Goal: Task Accomplishment & Management: Use online tool/utility

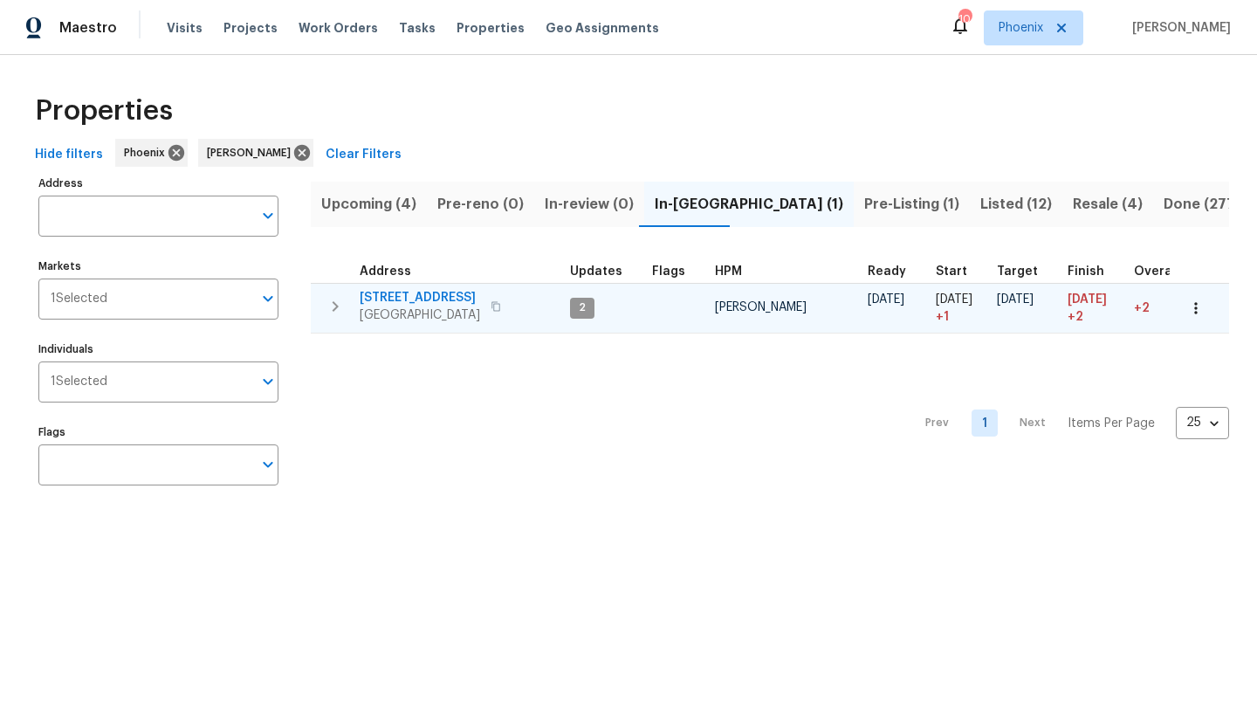
click at [439, 292] on span "3646 E Arcadia Ave" at bounding box center [420, 297] width 120 height 17
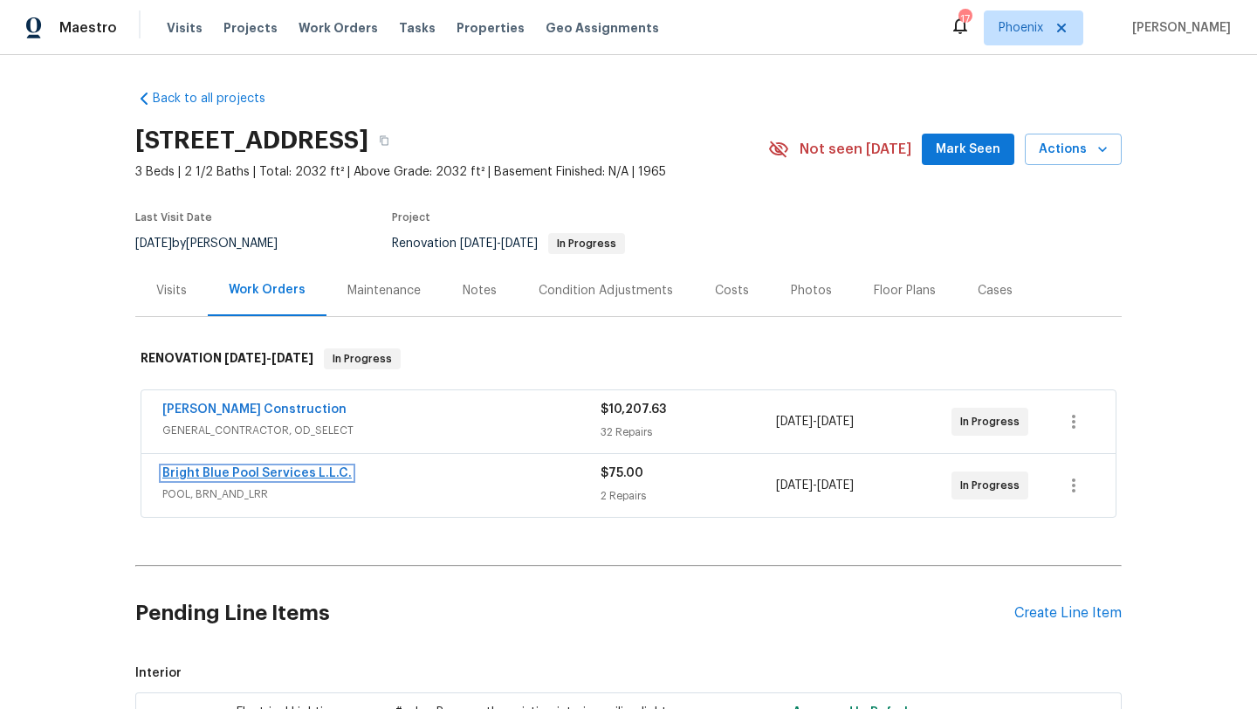
click at [257, 472] on link "Bright Blue Pool Services L.L.C." at bounding box center [256, 473] width 189 height 12
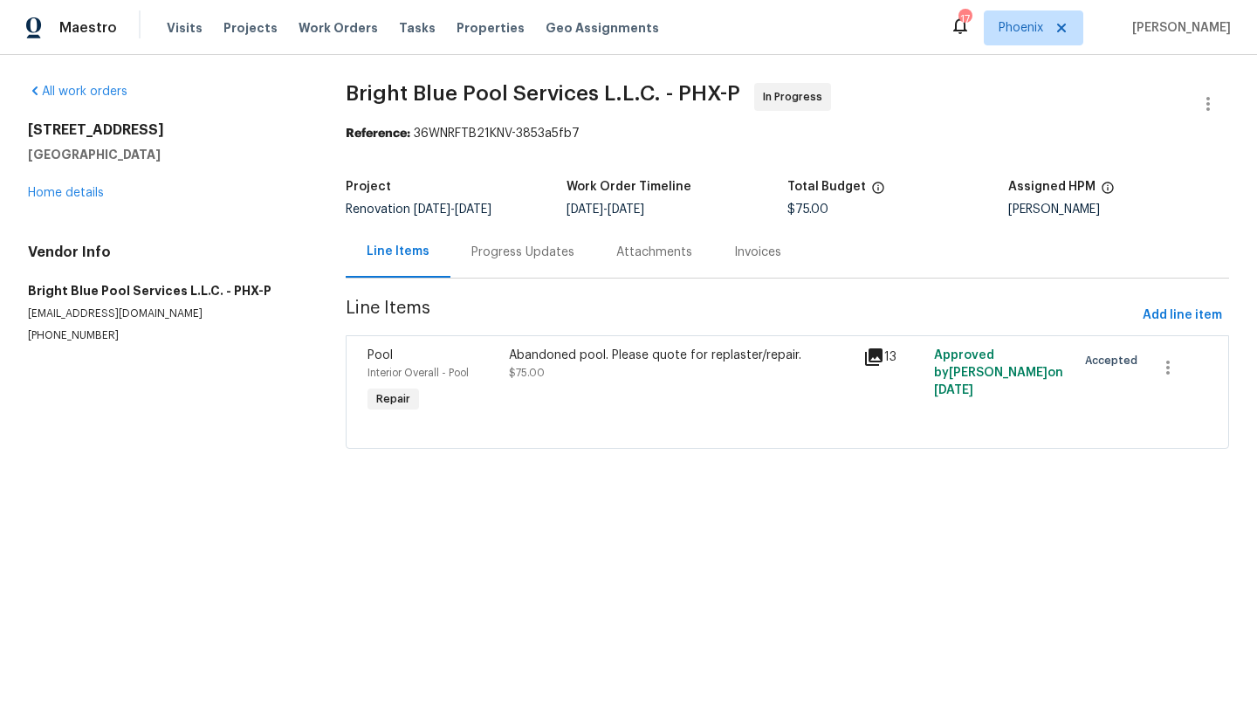
click at [566, 344] on div "Abandoned pool. Please quote for replaster/repair. $75.00" at bounding box center [681, 381] width 354 height 80
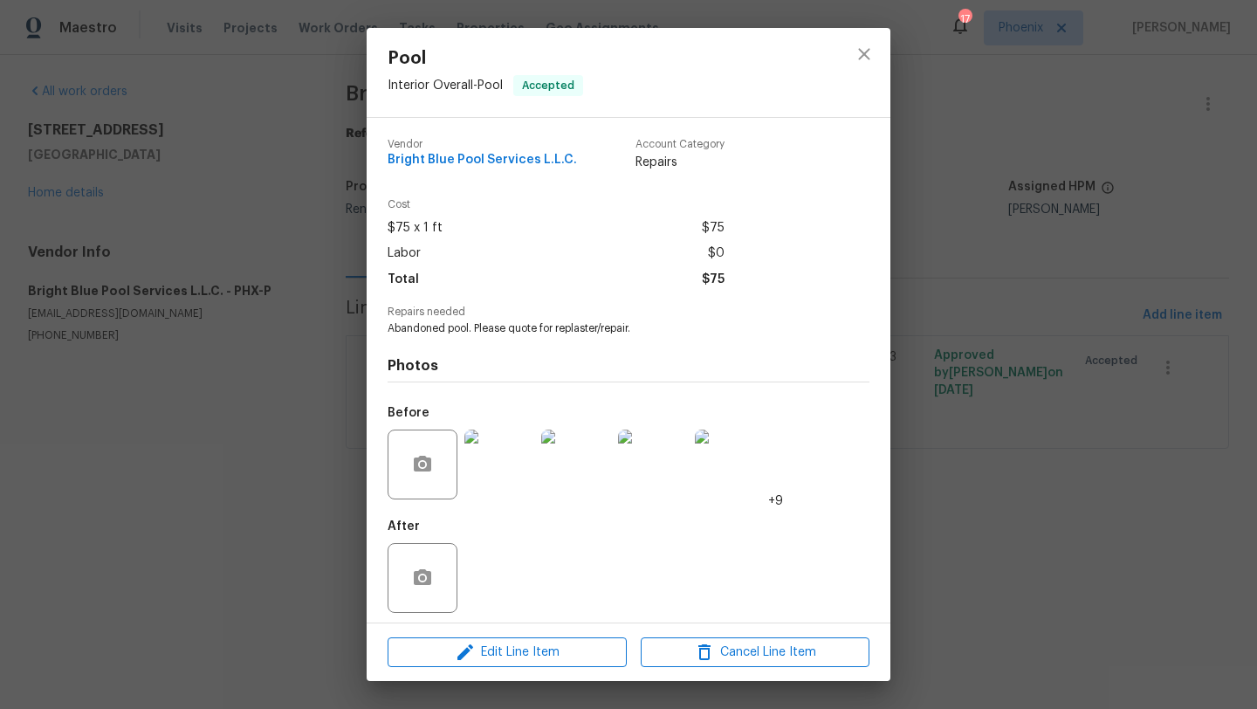
click at [505, 441] on img at bounding box center [499, 464] width 70 height 70
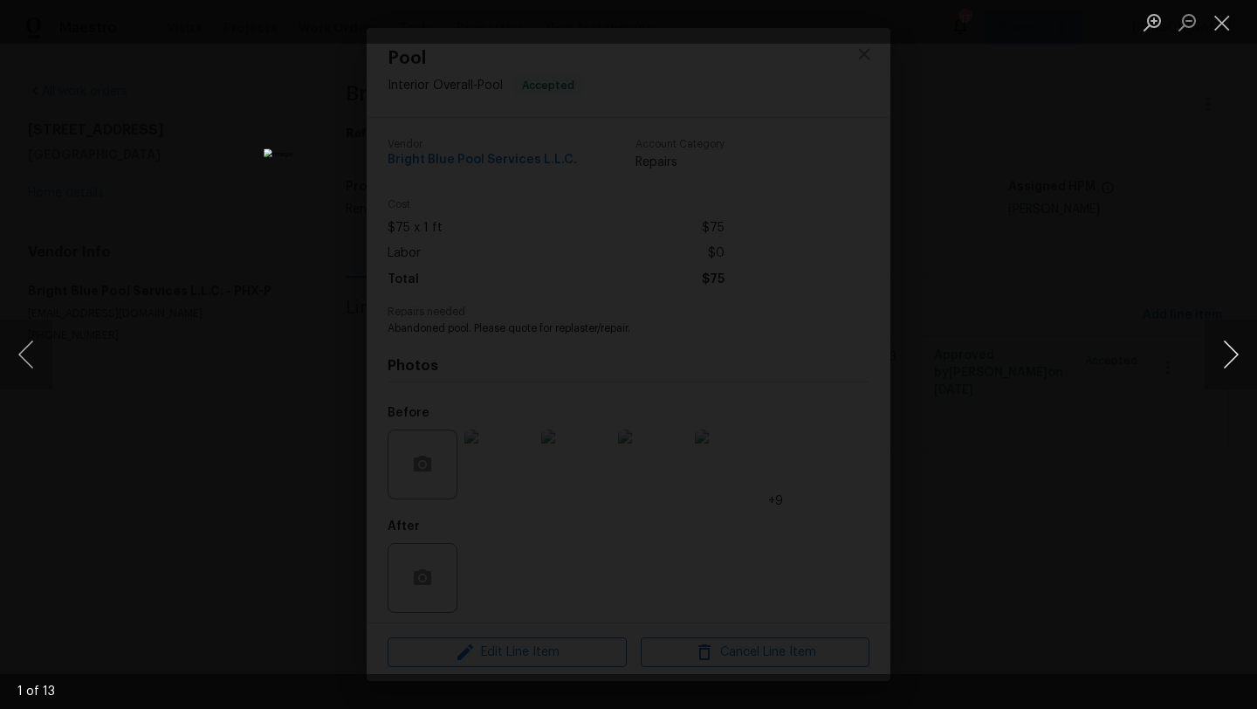
click at [1238, 350] on button "Next image" at bounding box center [1231, 354] width 52 height 70
click at [1232, 351] on button "Next image" at bounding box center [1231, 354] width 52 height 70
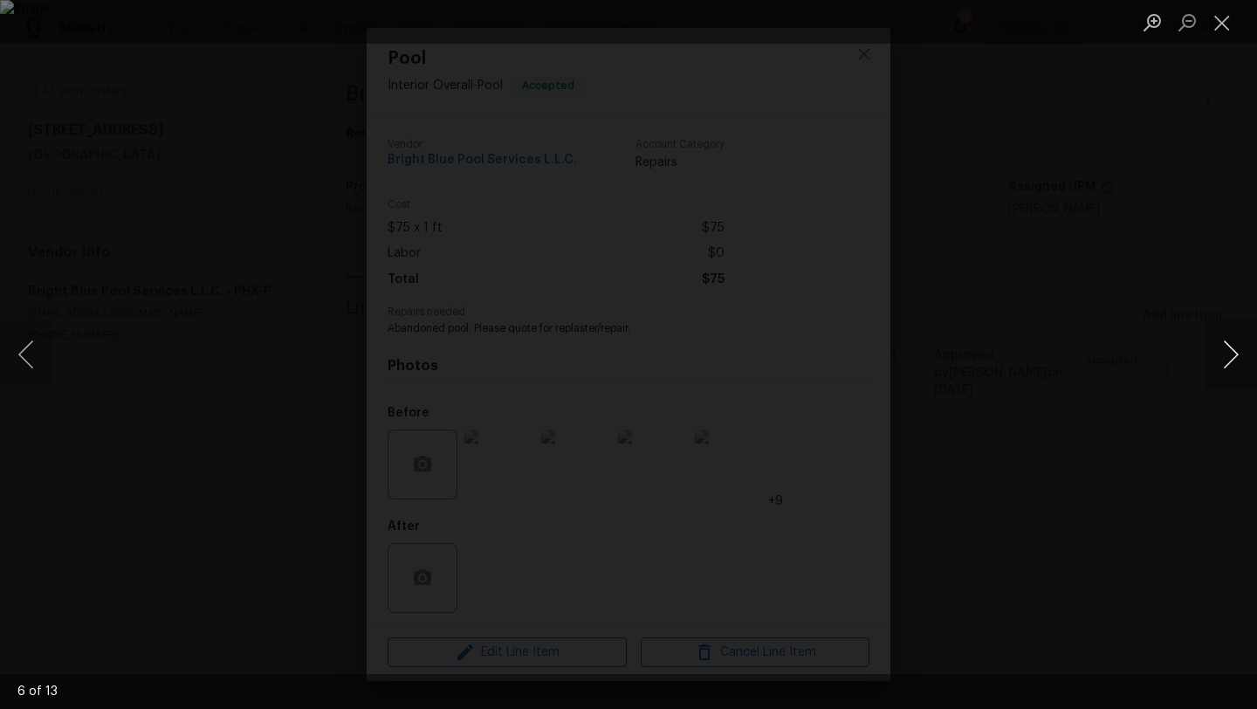
click at [1232, 351] on button "Next image" at bounding box center [1231, 354] width 52 height 70
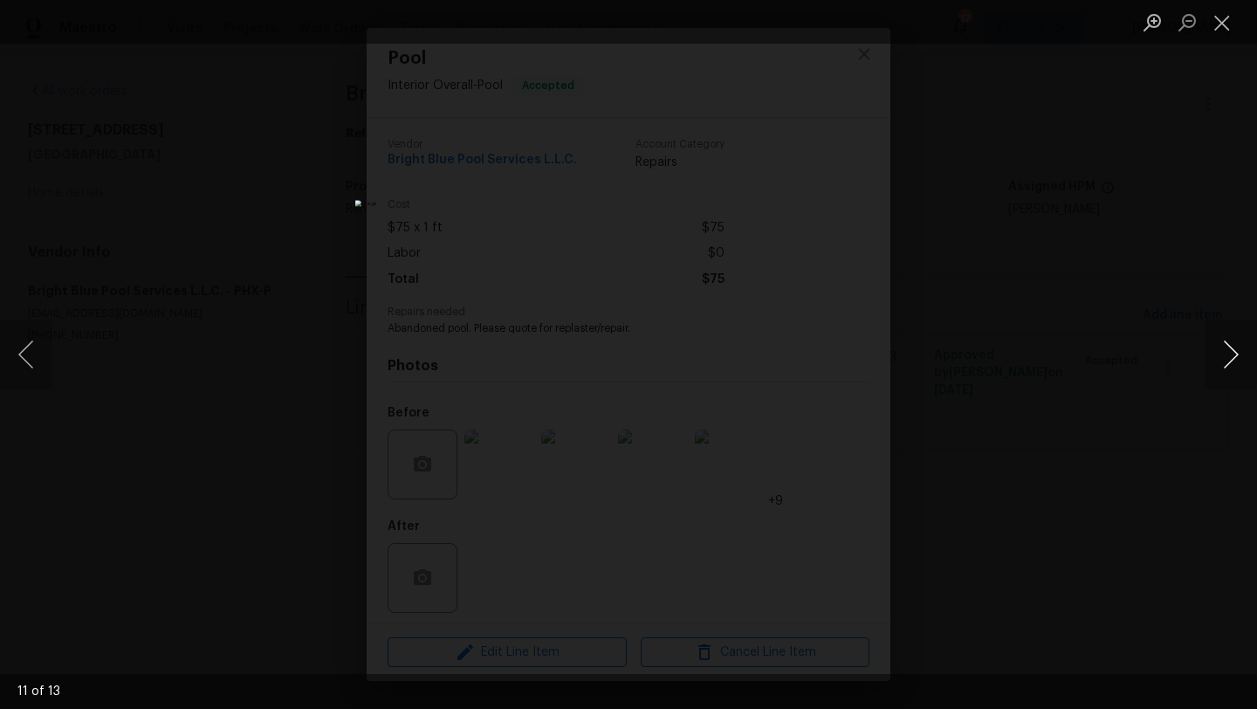
click at [1232, 351] on button "Next image" at bounding box center [1231, 354] width 52 height 70
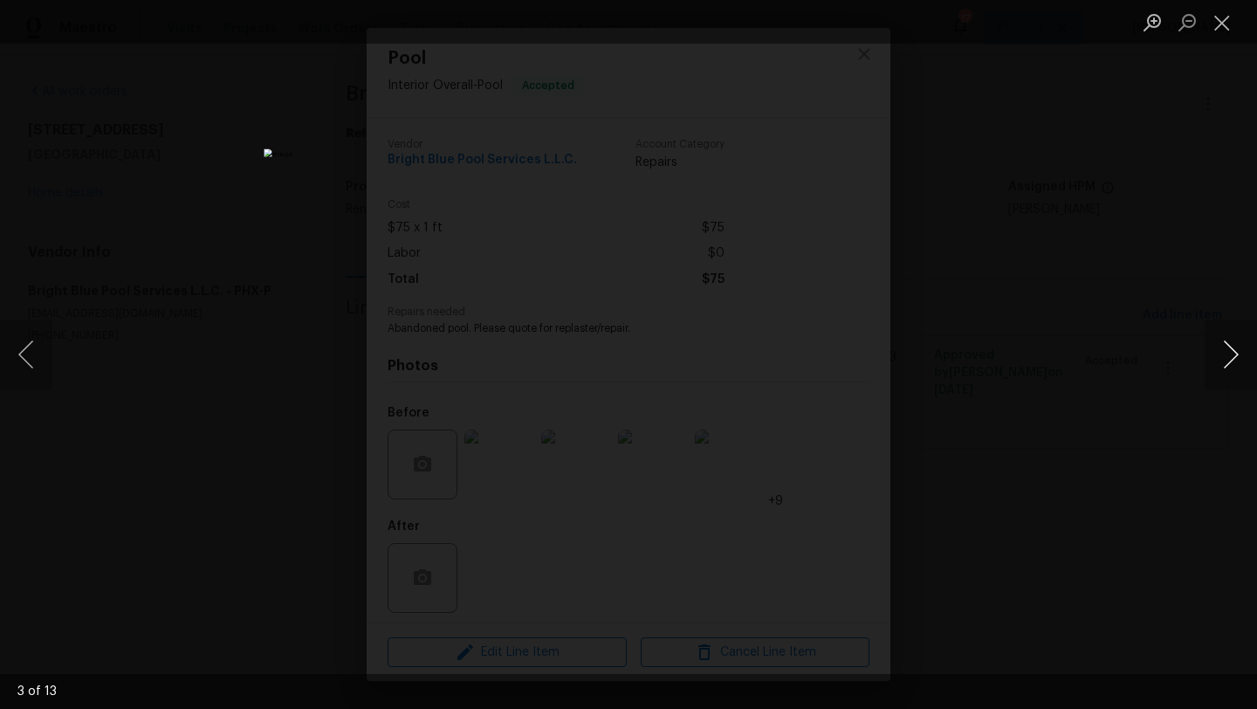
click at [1232, 351] on button "Next image" at bounding box center [1231, 354] width 52 height 70
click at [1225, 11] on button "Close lightbox" at bounding box center [1222, 22] width 35 height 31
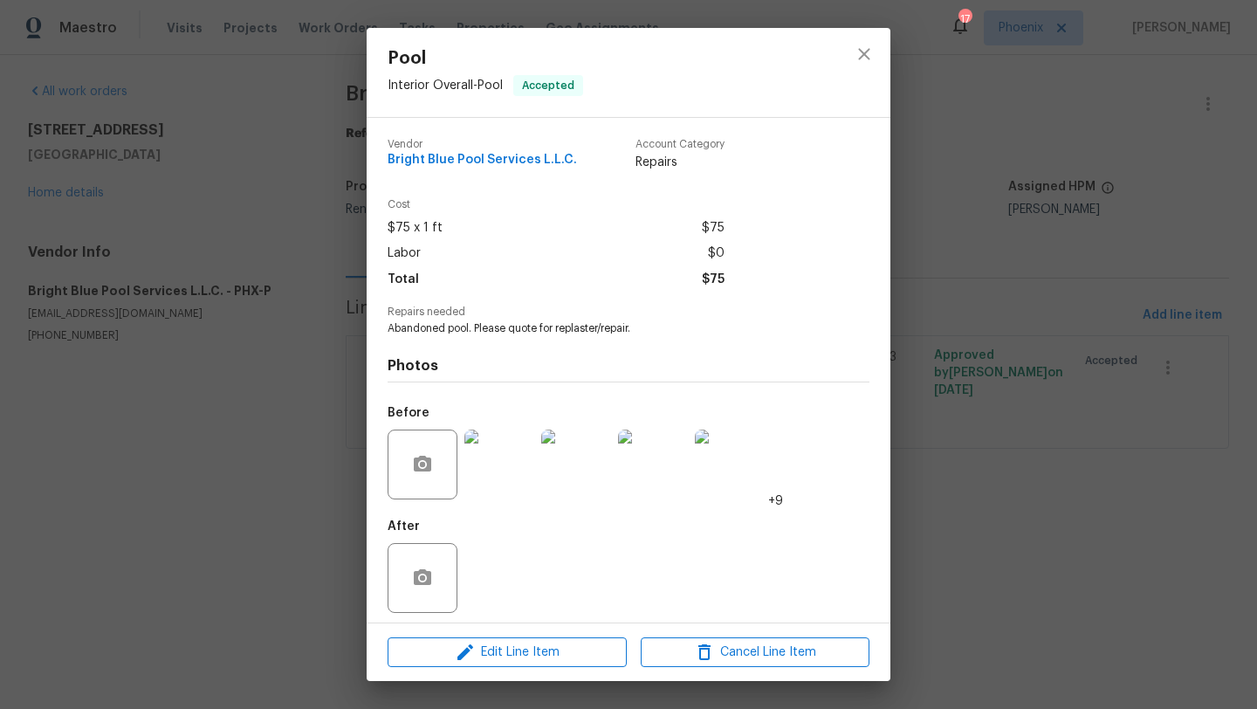
scroll to position [8, 0]
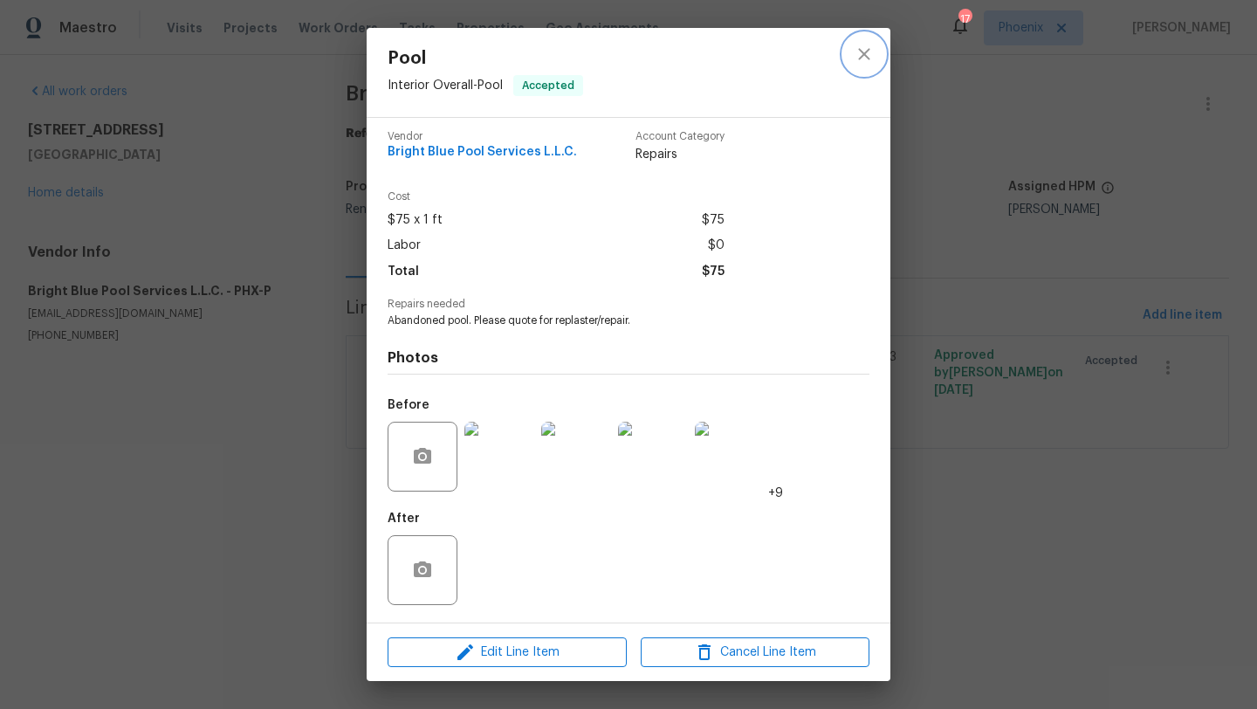
click at [862, 57] on icon "close" at bounding box center [864, 54] width 21 height 21
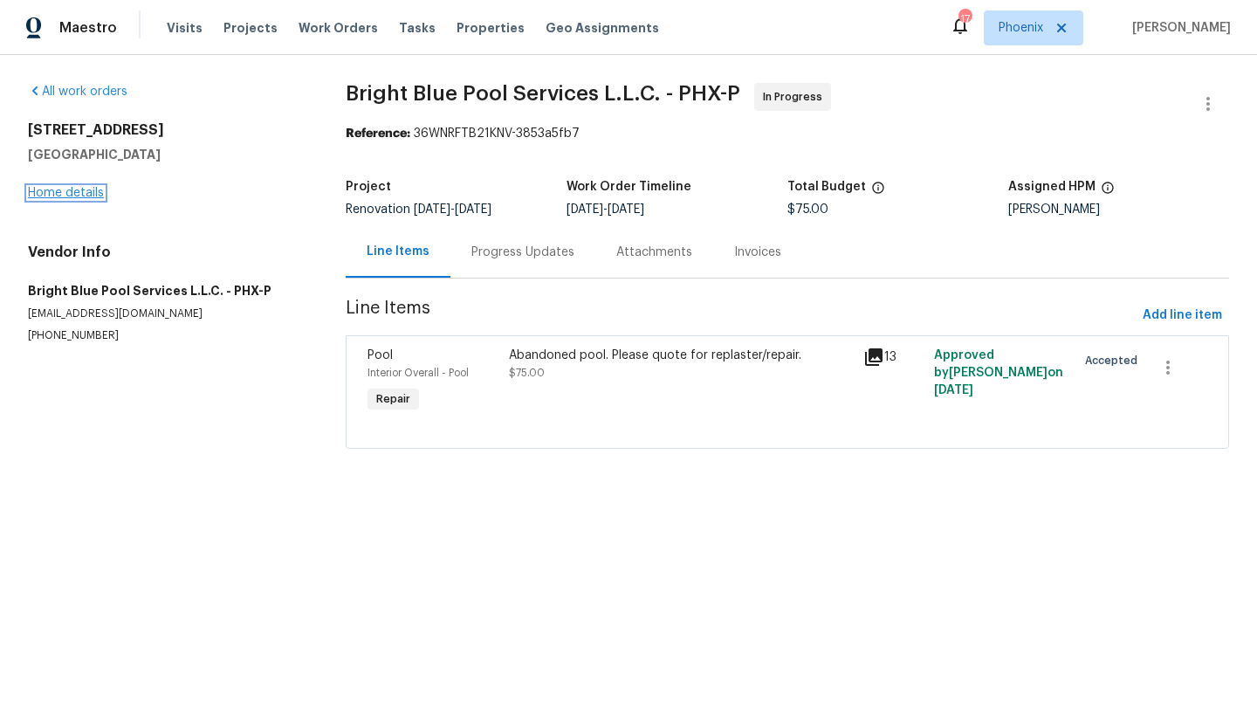
click at [76, 197] on link "Home details" at bounding box center [66, 193] width 76 height 12
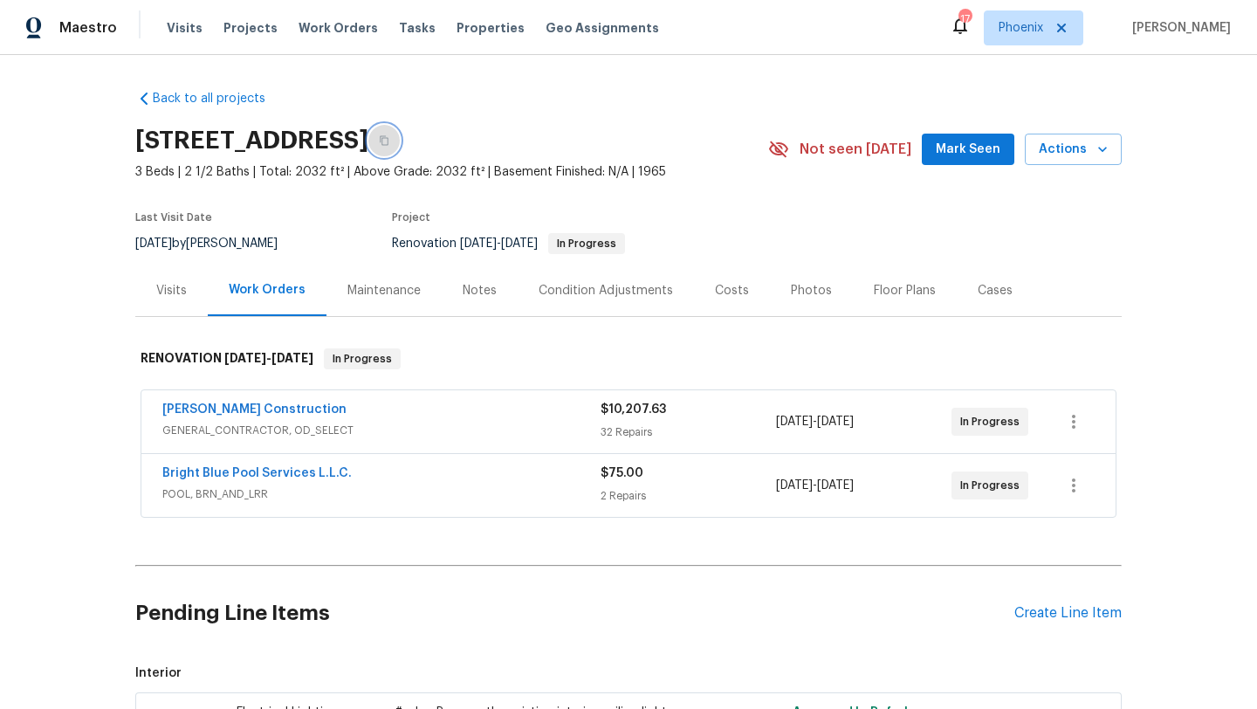
click at [389, 142] on icon "button" at bounding box center [384, 140] width 10 height 10
click at [269, 475] on link "Bright Blue Pool Services L.L.C." at bounding box center [256, 473] width 189 height 12
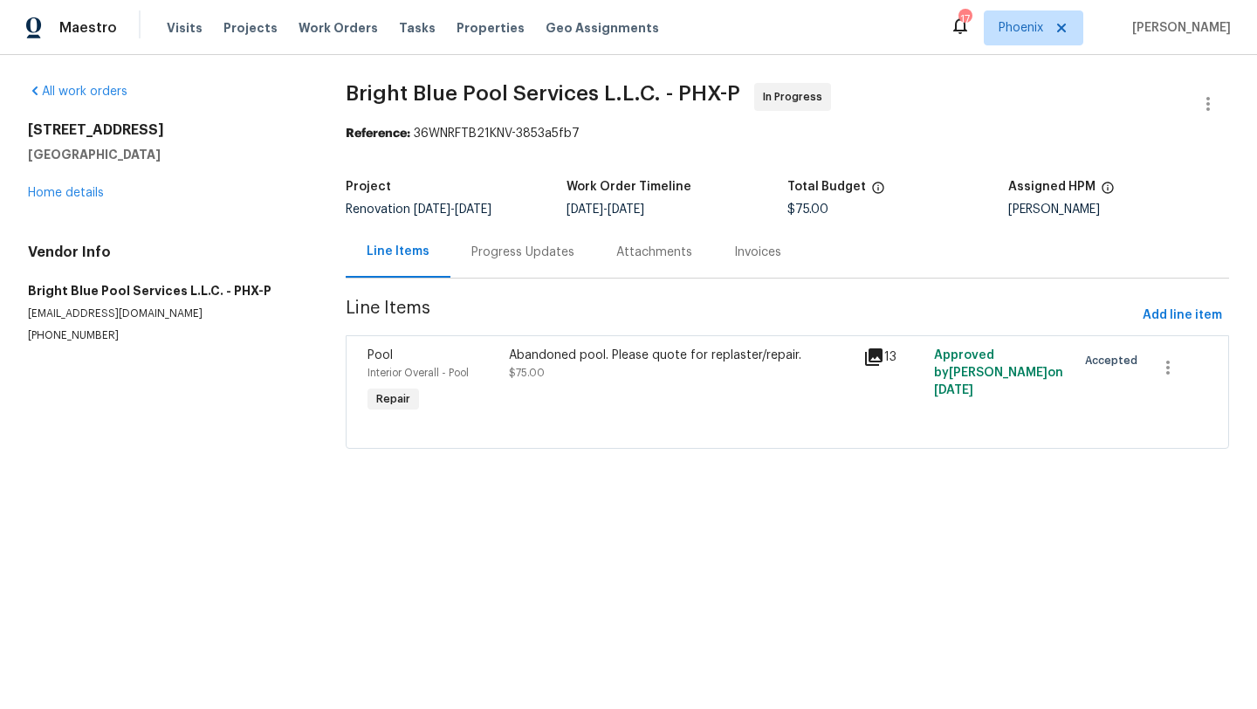
click at [525, 258] on div "Progress Updates" at bounding box center [522, 252] width 103 height 17
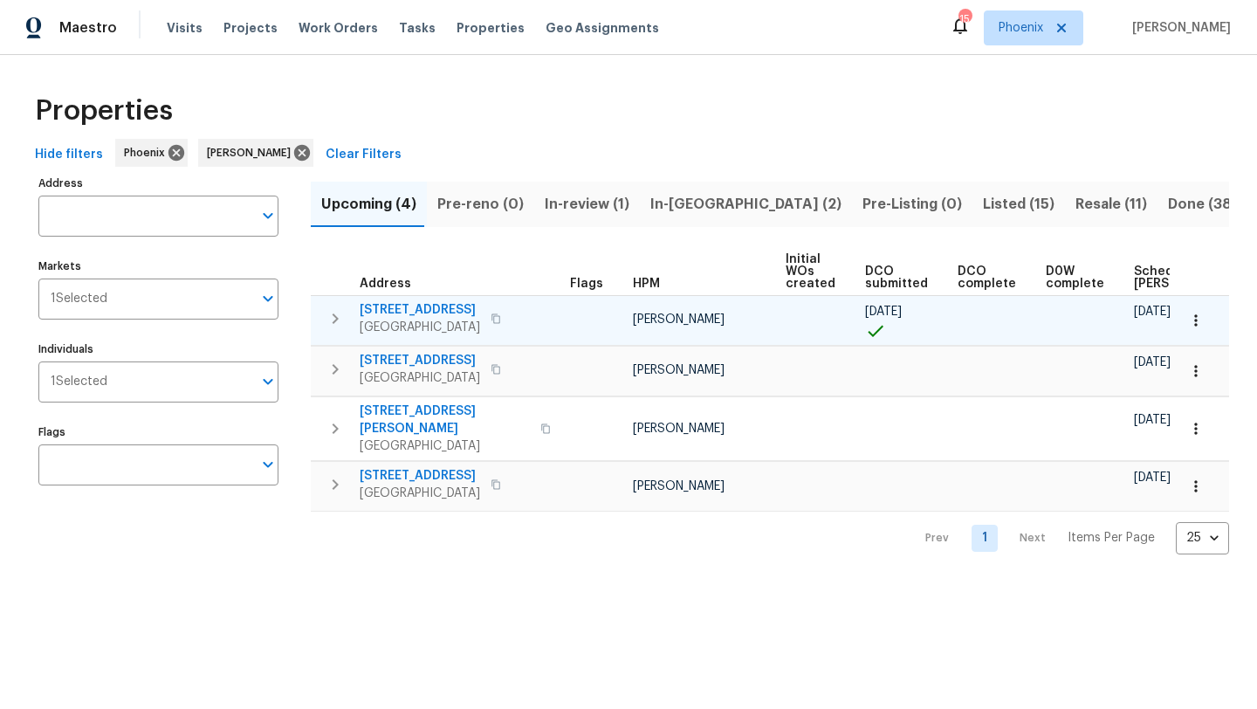
scroll to position [0, 212]
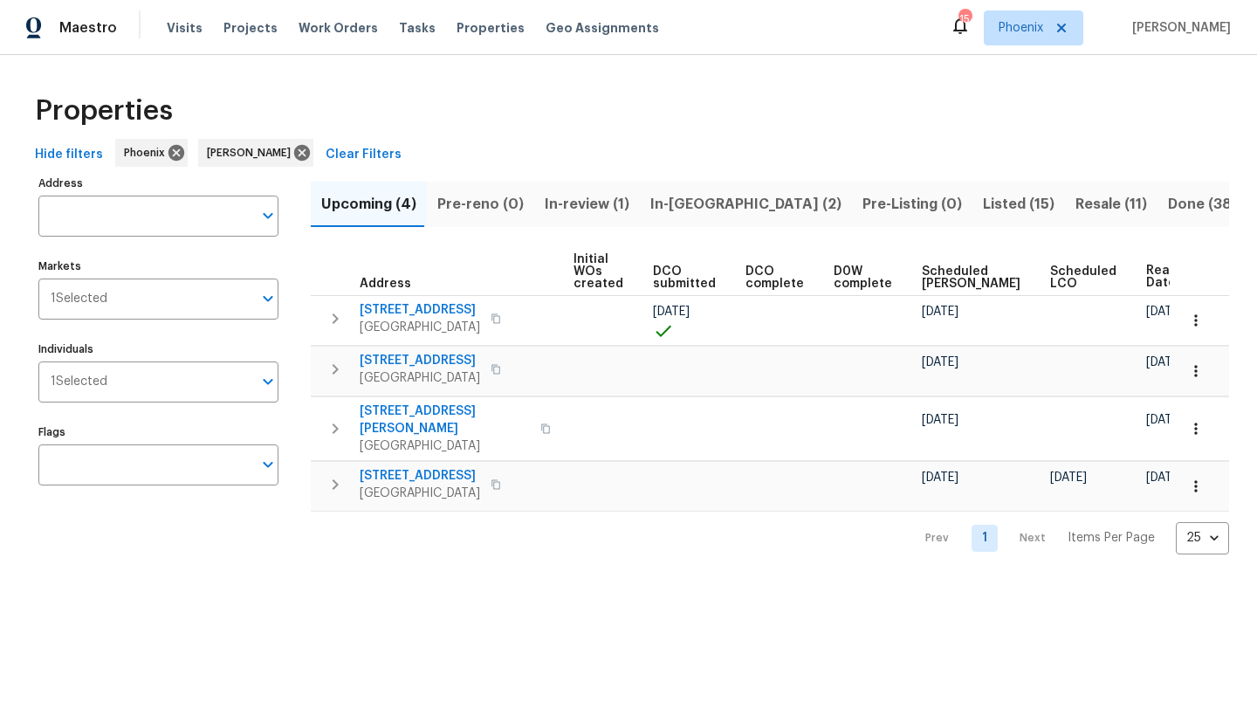
click at [983, 200] on span "Listed (15)" at bounding box center [1019, 204] width 72 height 24
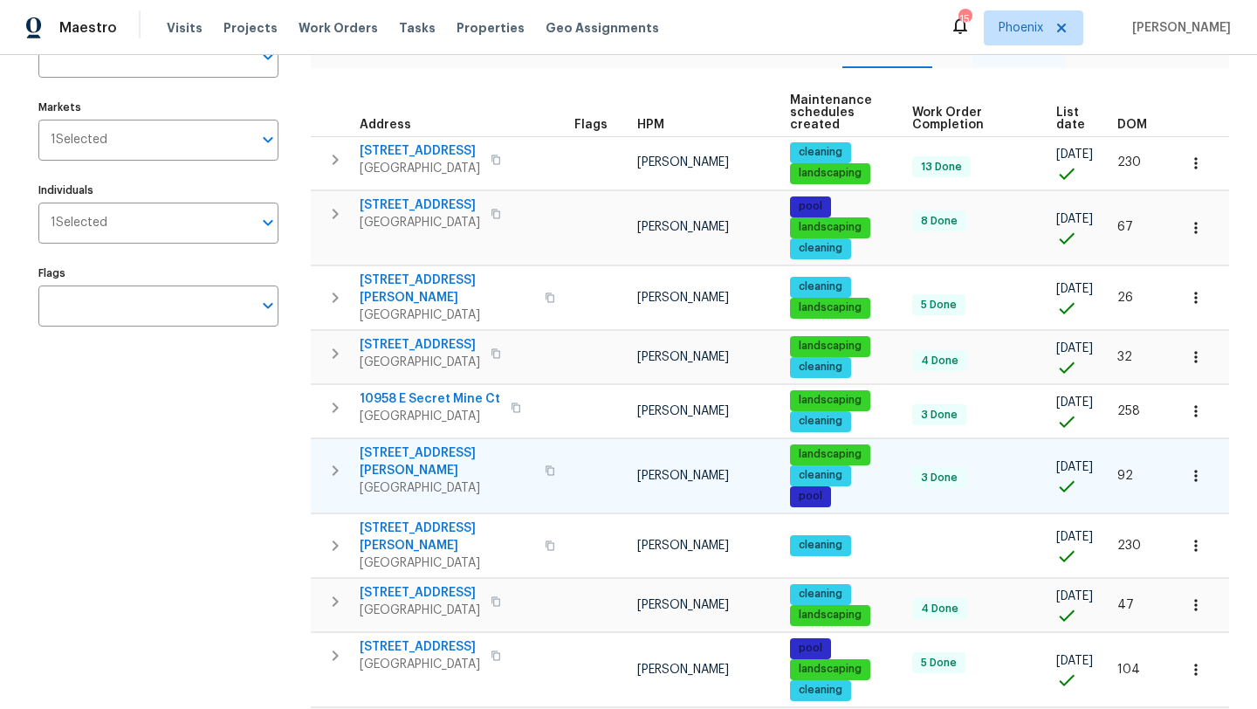
scroll to position [161, 0]
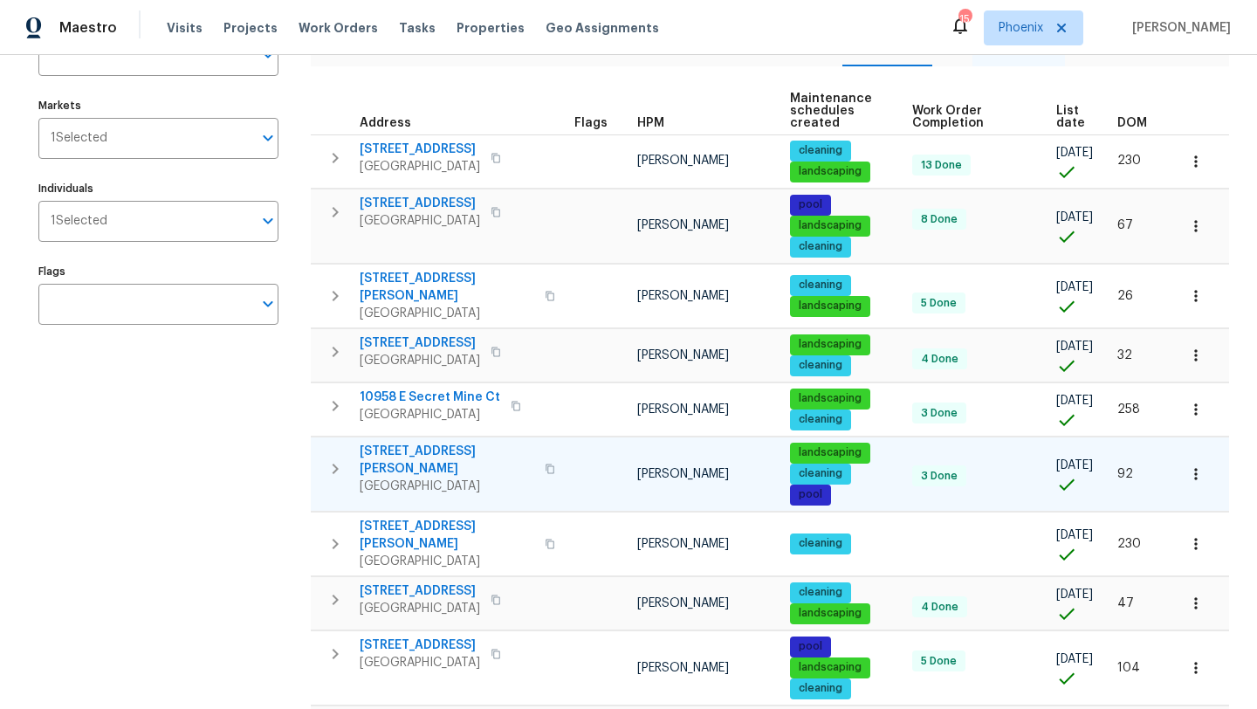
click at [336, 458] on icon "button" at bounding box center [335, 468] width 21 height 21
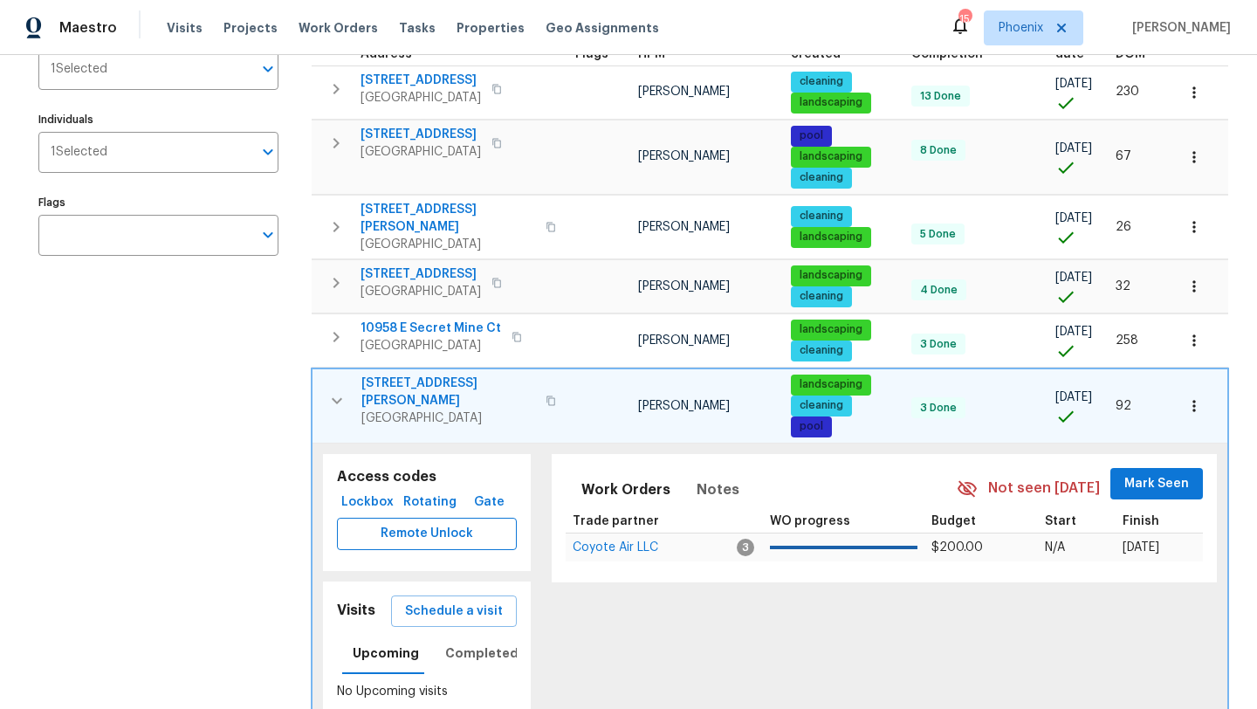
scroll to position [333, 0]
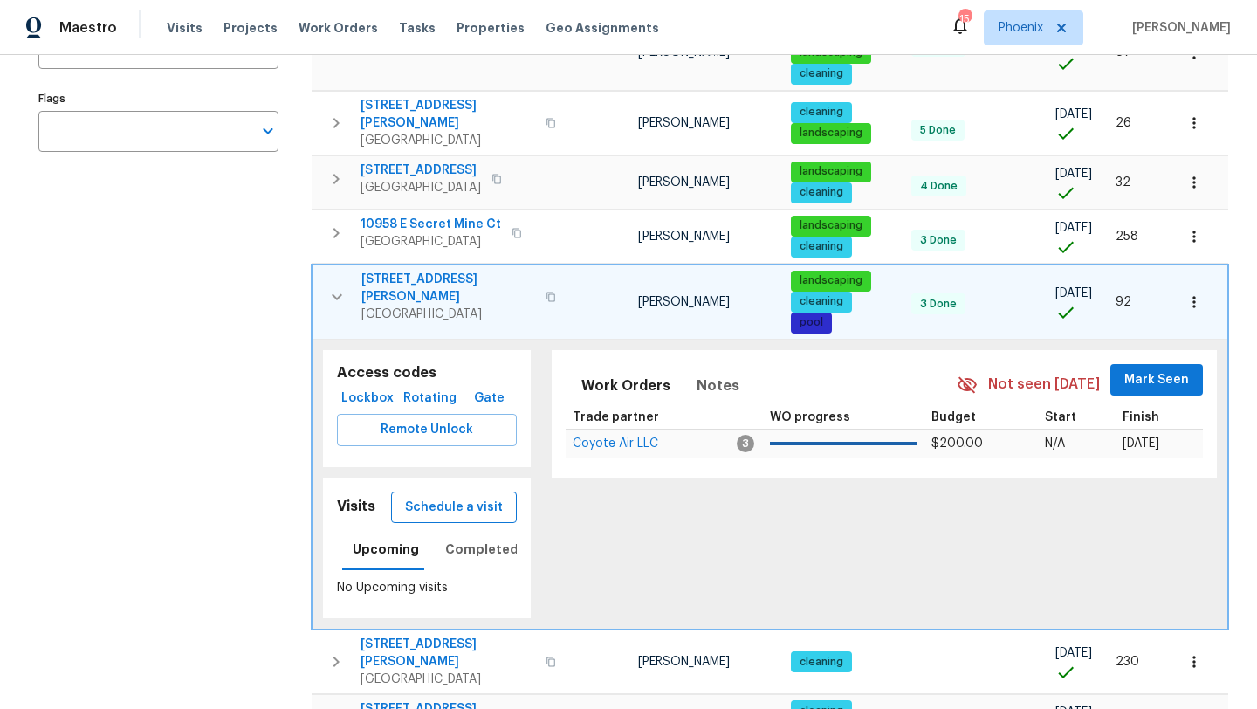
click at [459, 498] on span "Schedule a visit" at bounding box center [454, 508] width 98 height 22
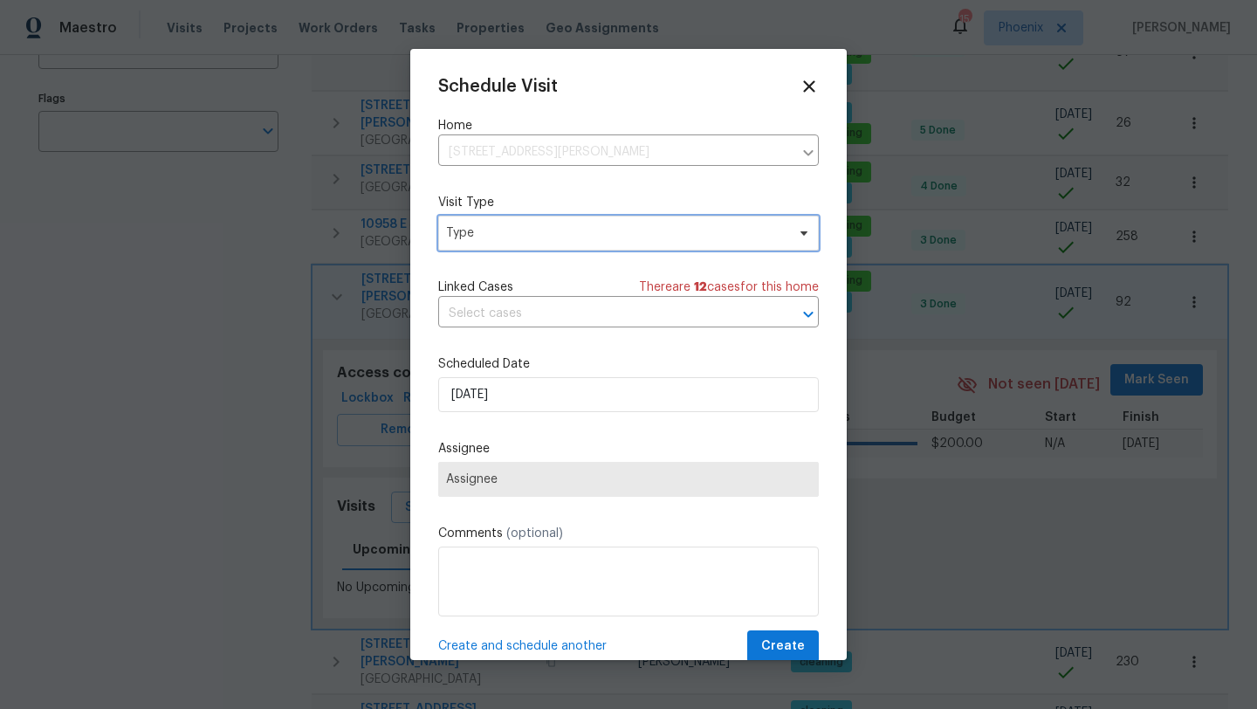
click at [621, 232] on span "Type" at bounding box center [616, 232] width 340 height 17
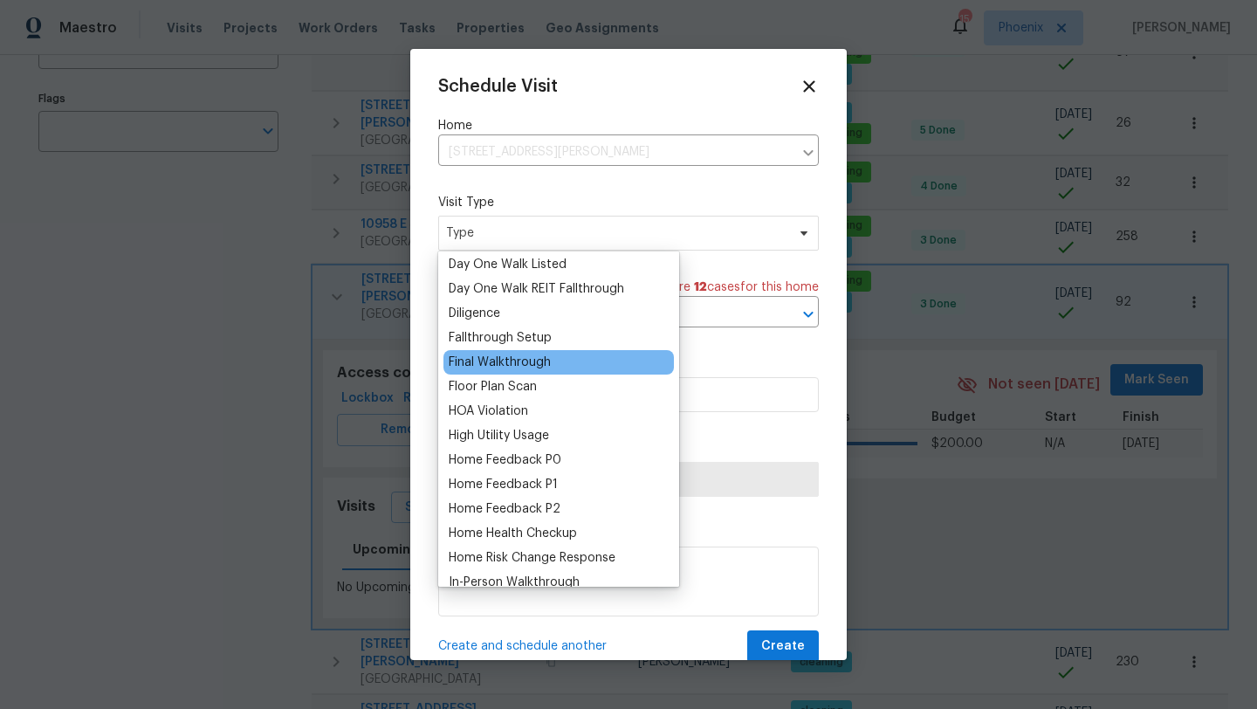
scroll to position [354, 0]
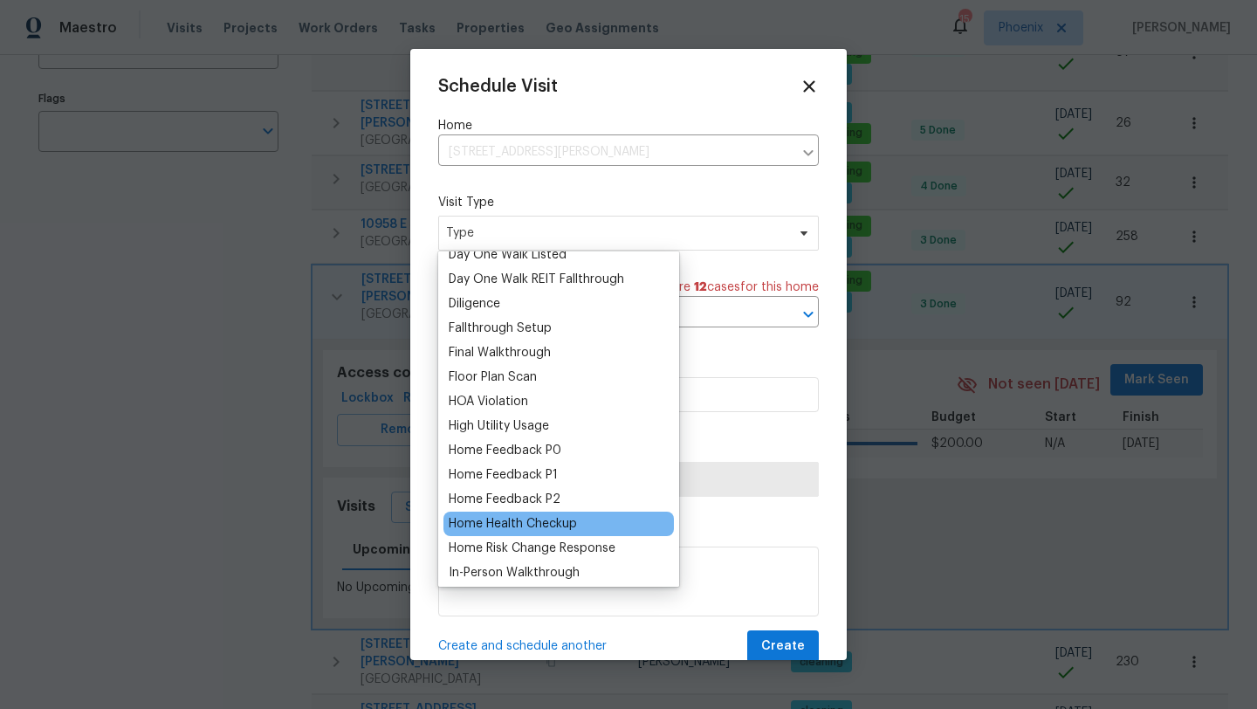
click at [554, 528] on div "Home Health Checkup" at bounding box center [513, 523] width 128 height 17
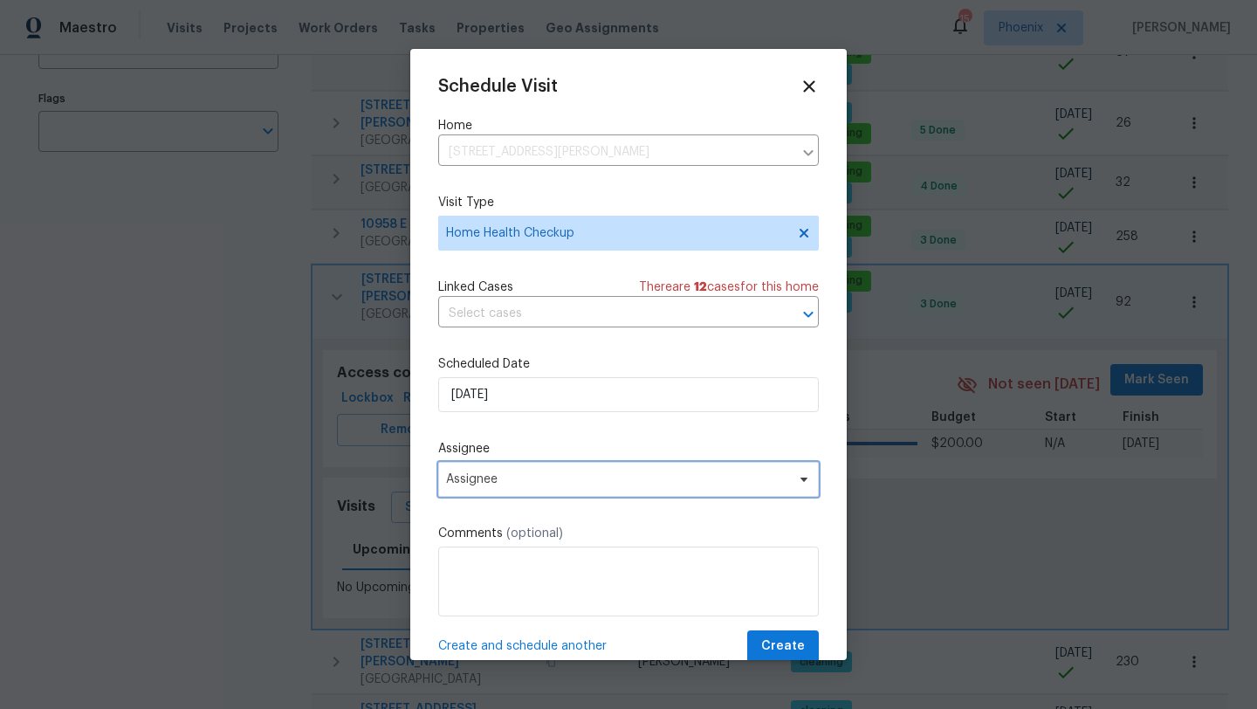
click at [625, 477] on span "Assignee" at bounding box center [617, 479] width 342 height 14
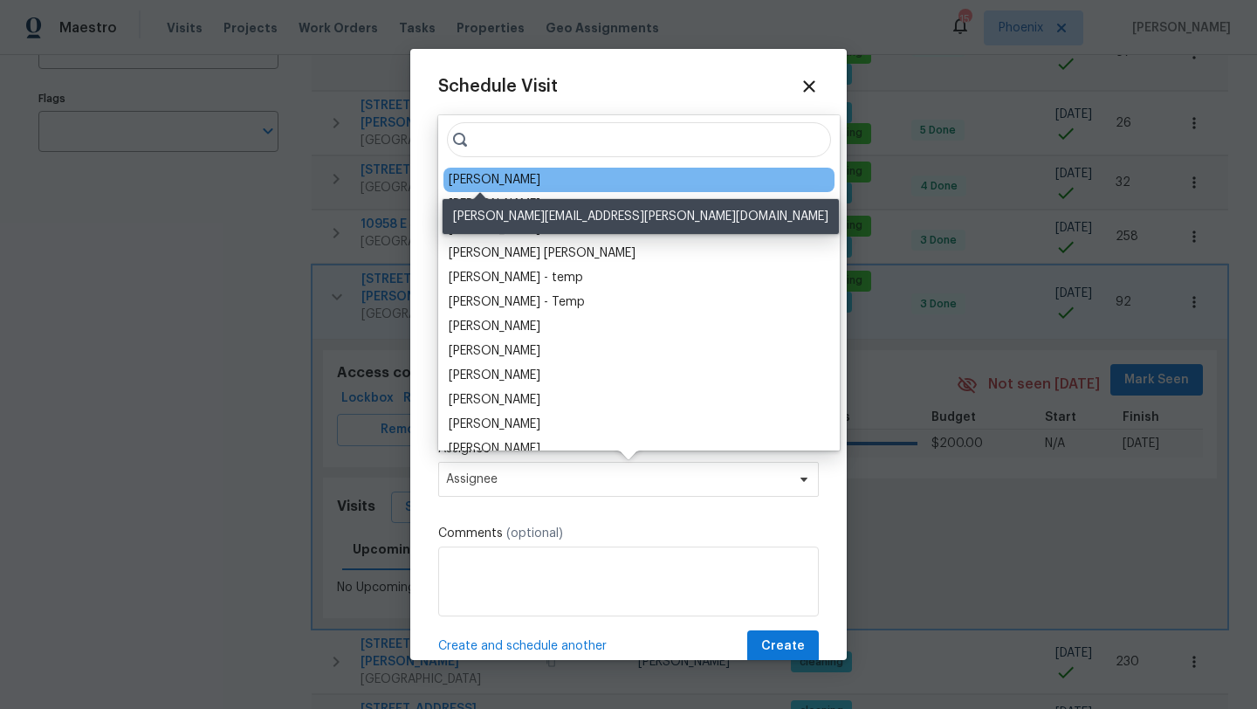
click at [484, 182] on div "[PERSON_NAME]" at bounding box center [495, 179] width 92 height 17
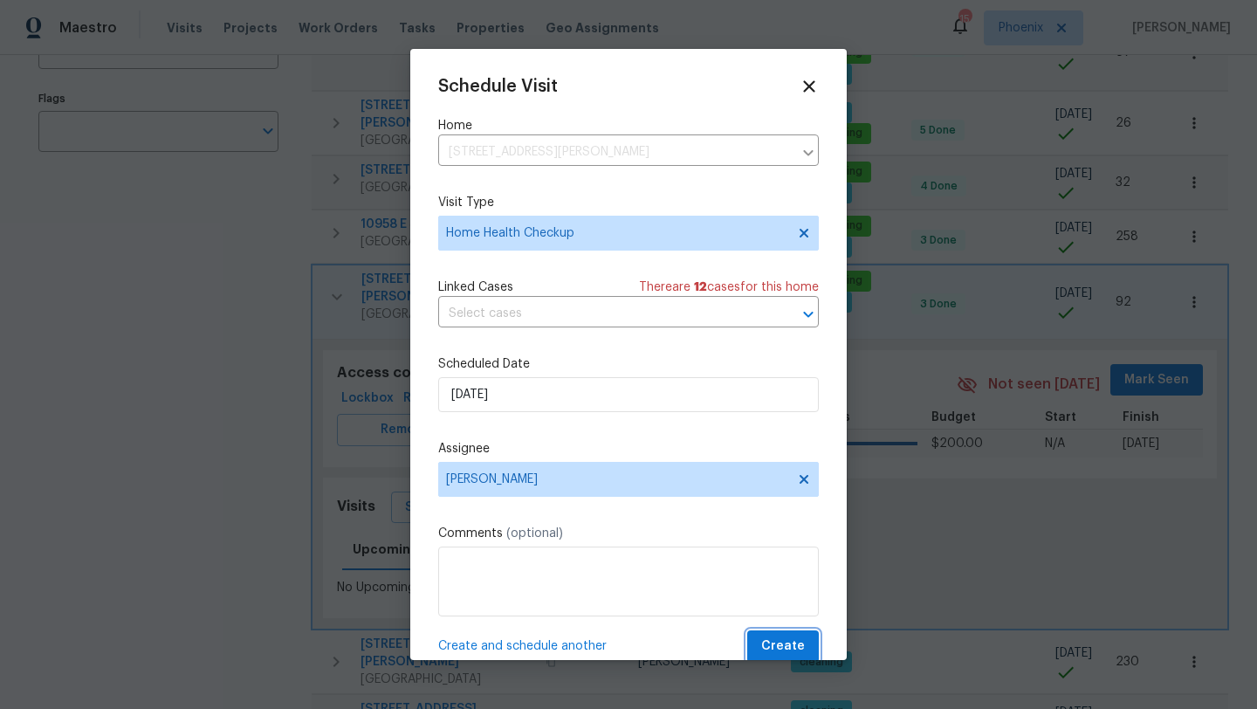
click at [788, 651] on span "Create" at bounding box center [783, 646] width 44 height 22
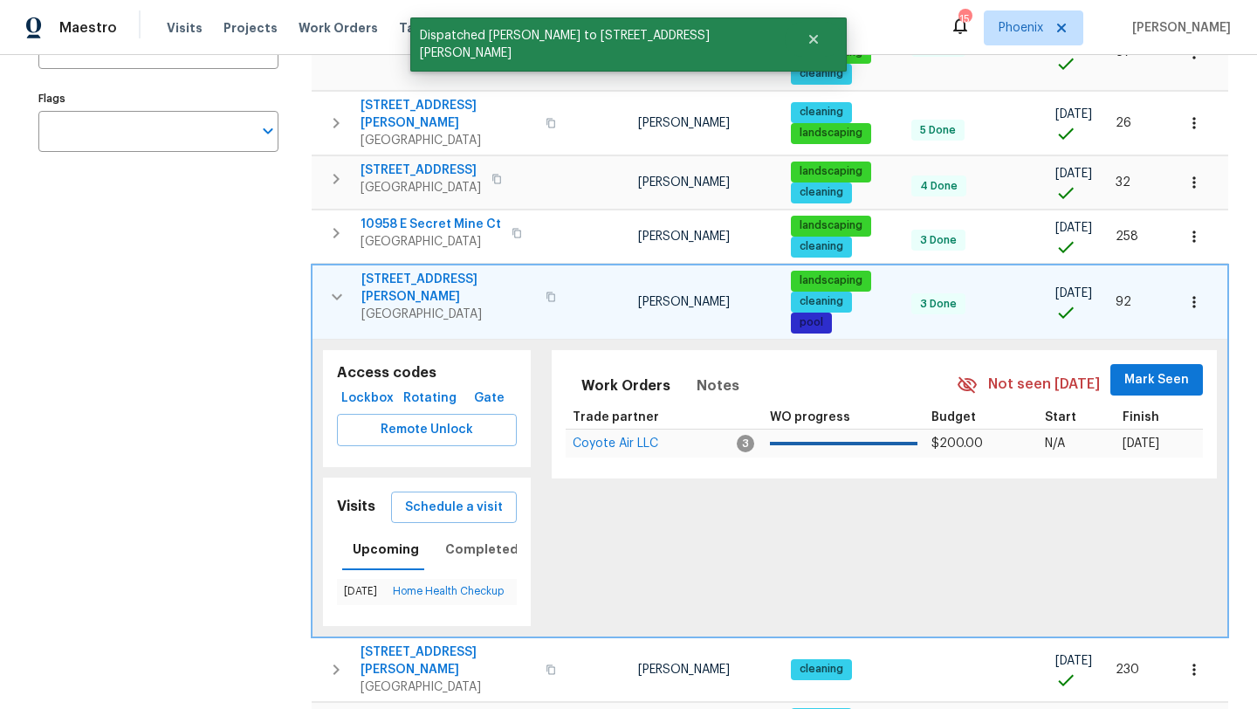
click at [337, 286] on icon "button" at bounding box center [336, 296] width 21 height 21
